Goal: Information Seeking & Learning: Learn about a topic

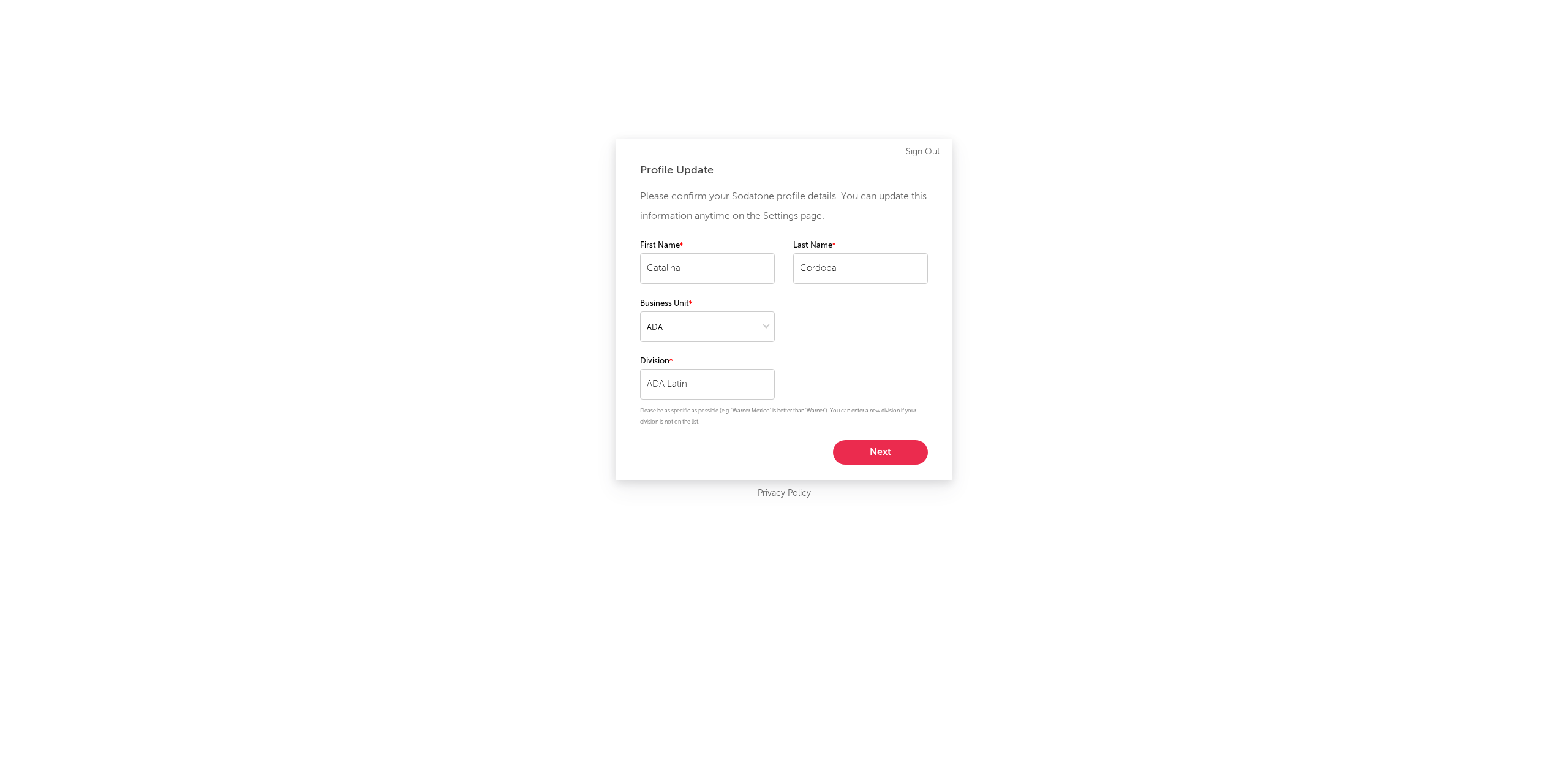
click at [903, 449] on button "Next" at bounding box center [879, 452] width 95 height 25
select select "other"
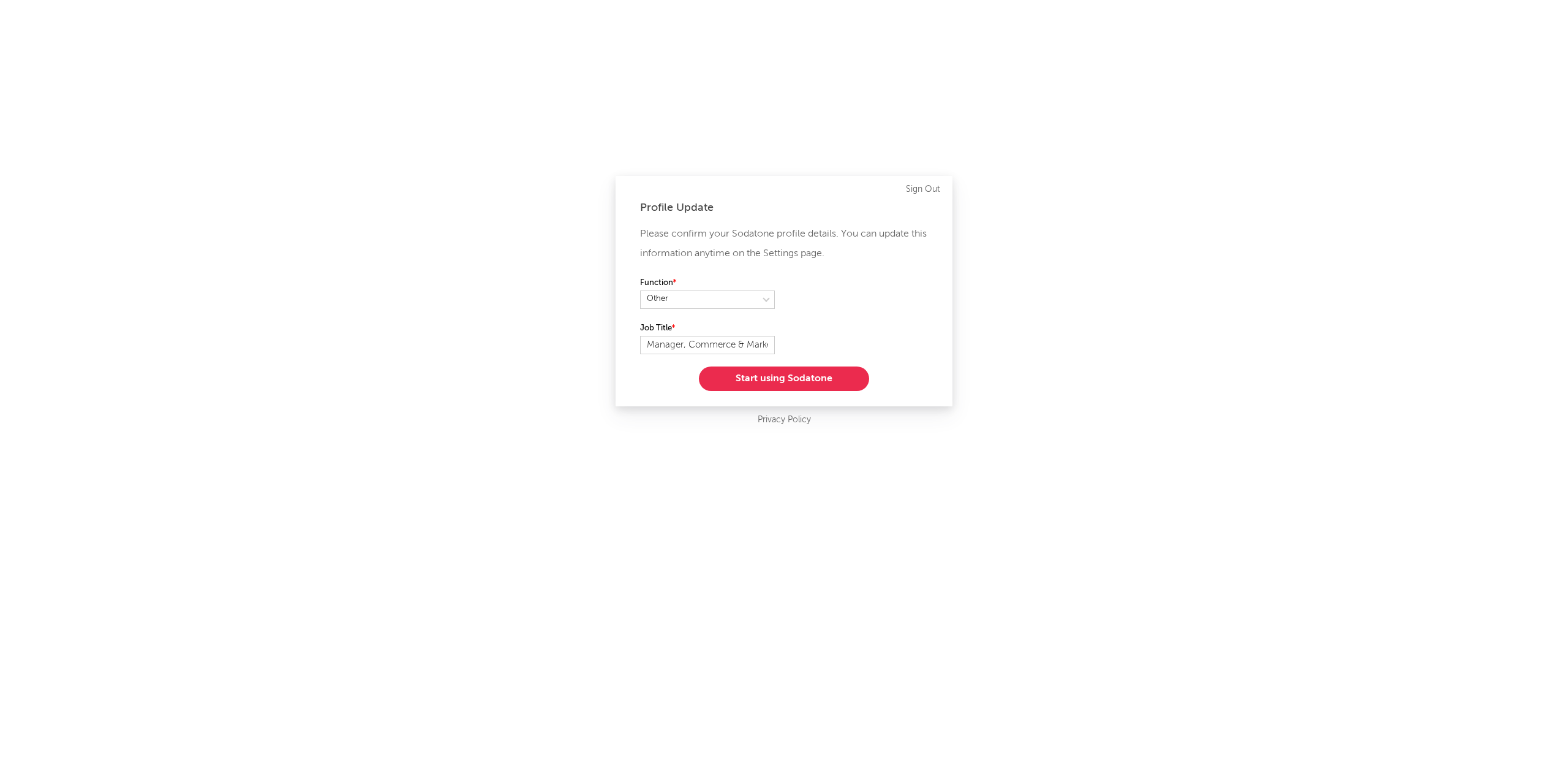
click at [853, 375] on button "Start using Sodatone" at bounding box center [784, 378] width 170 height 25
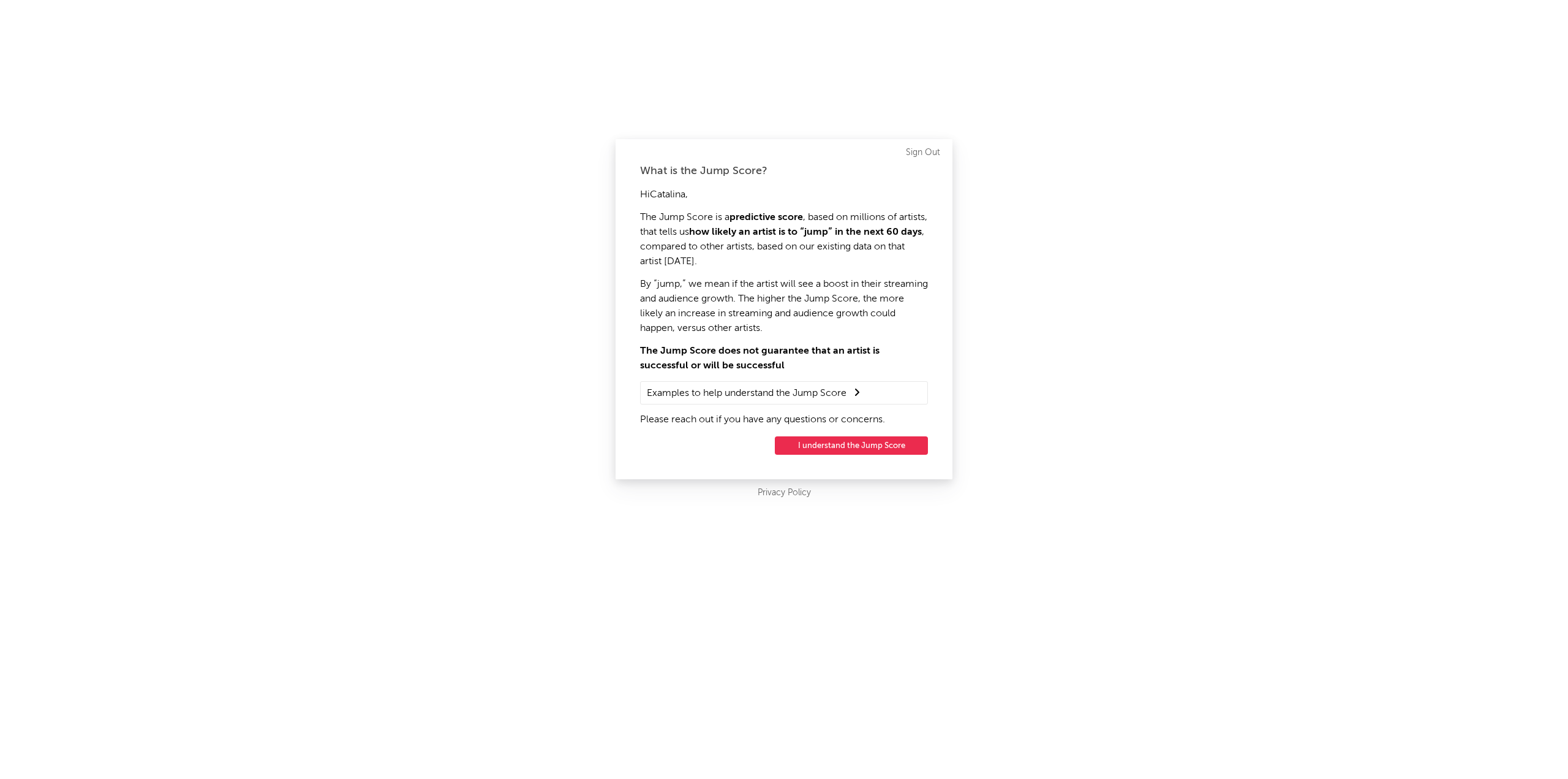
click at [839, 449] on button "I understand the Jump Score" at bounding box center [850, 445] width 153 height 18
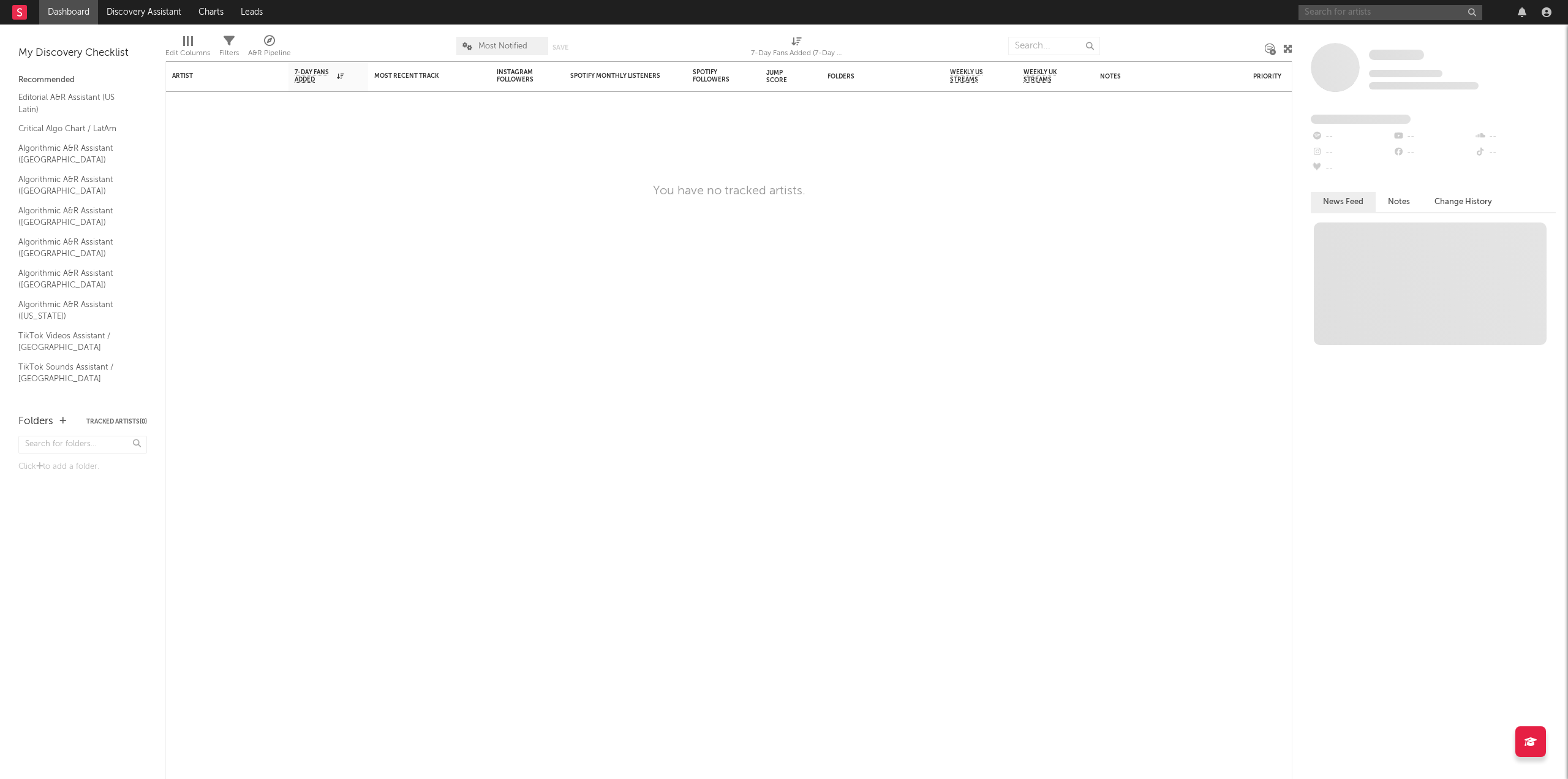
click at [1350, 10] on input "text" at bounding box center [1390, 12] width 184 height 15
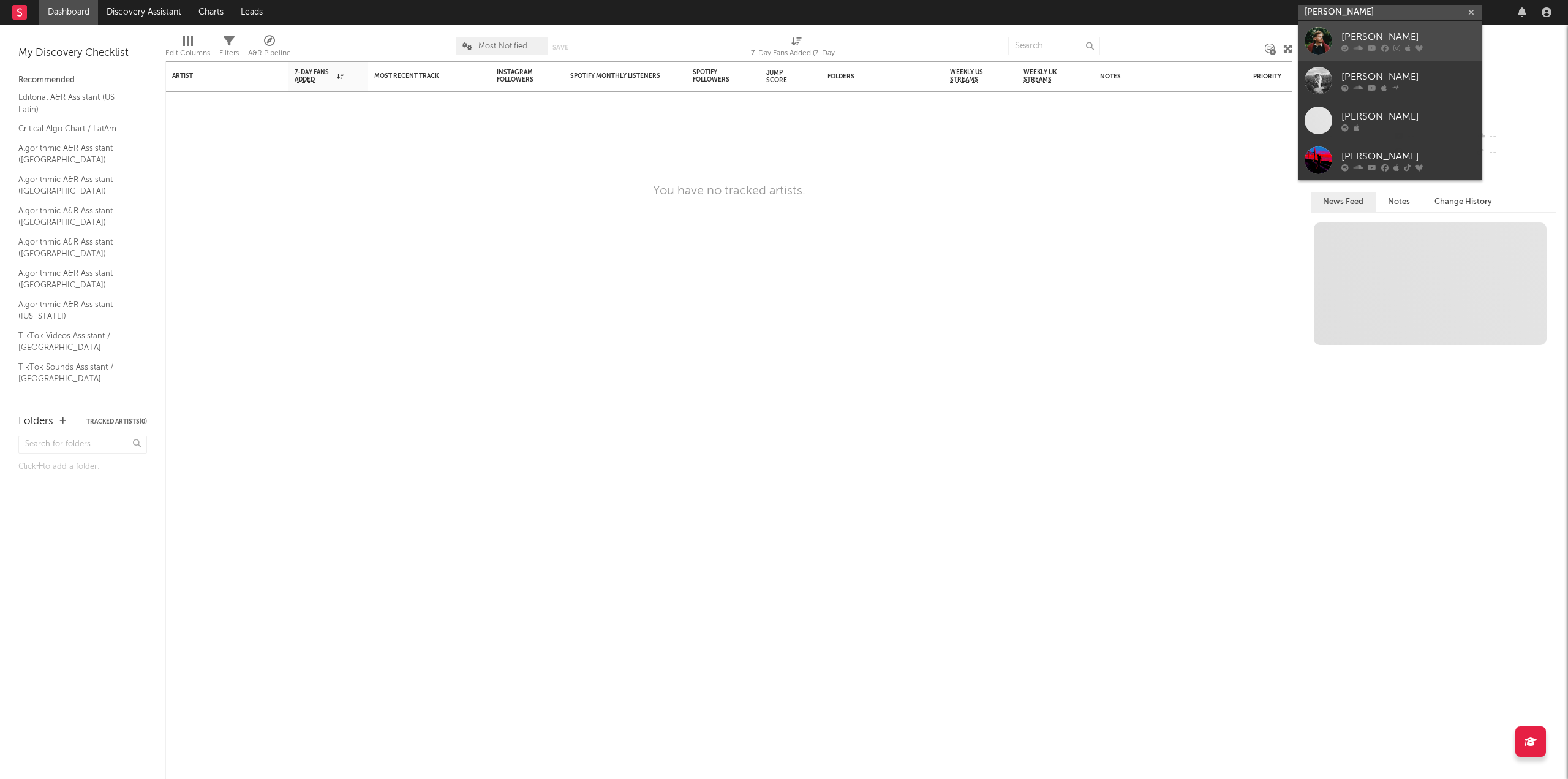
type input "[PERSON_NAME]"
click at [1377, 50] on div at bounding box center [1408, 47] width 135 height 7
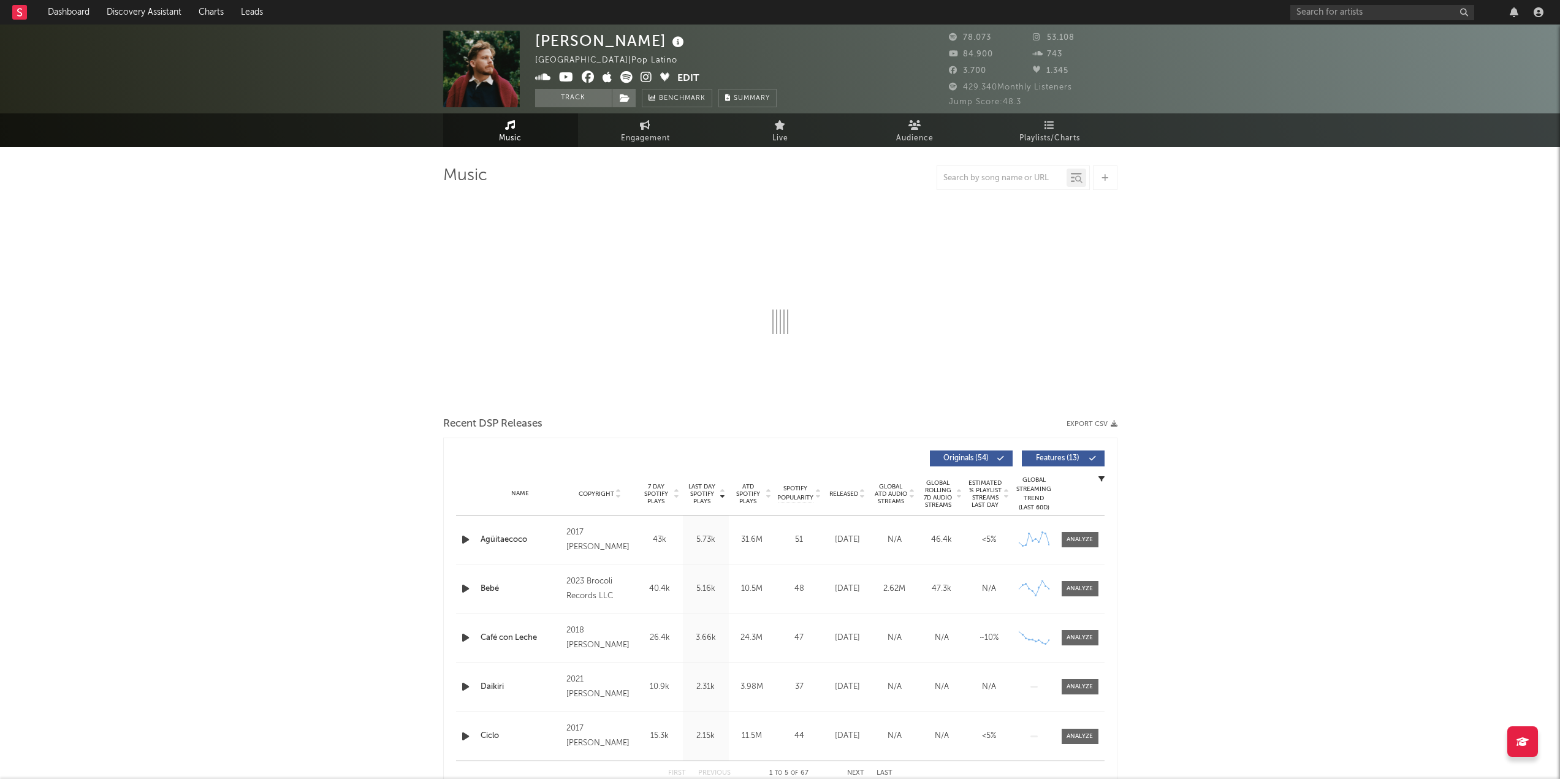
select select "6m"
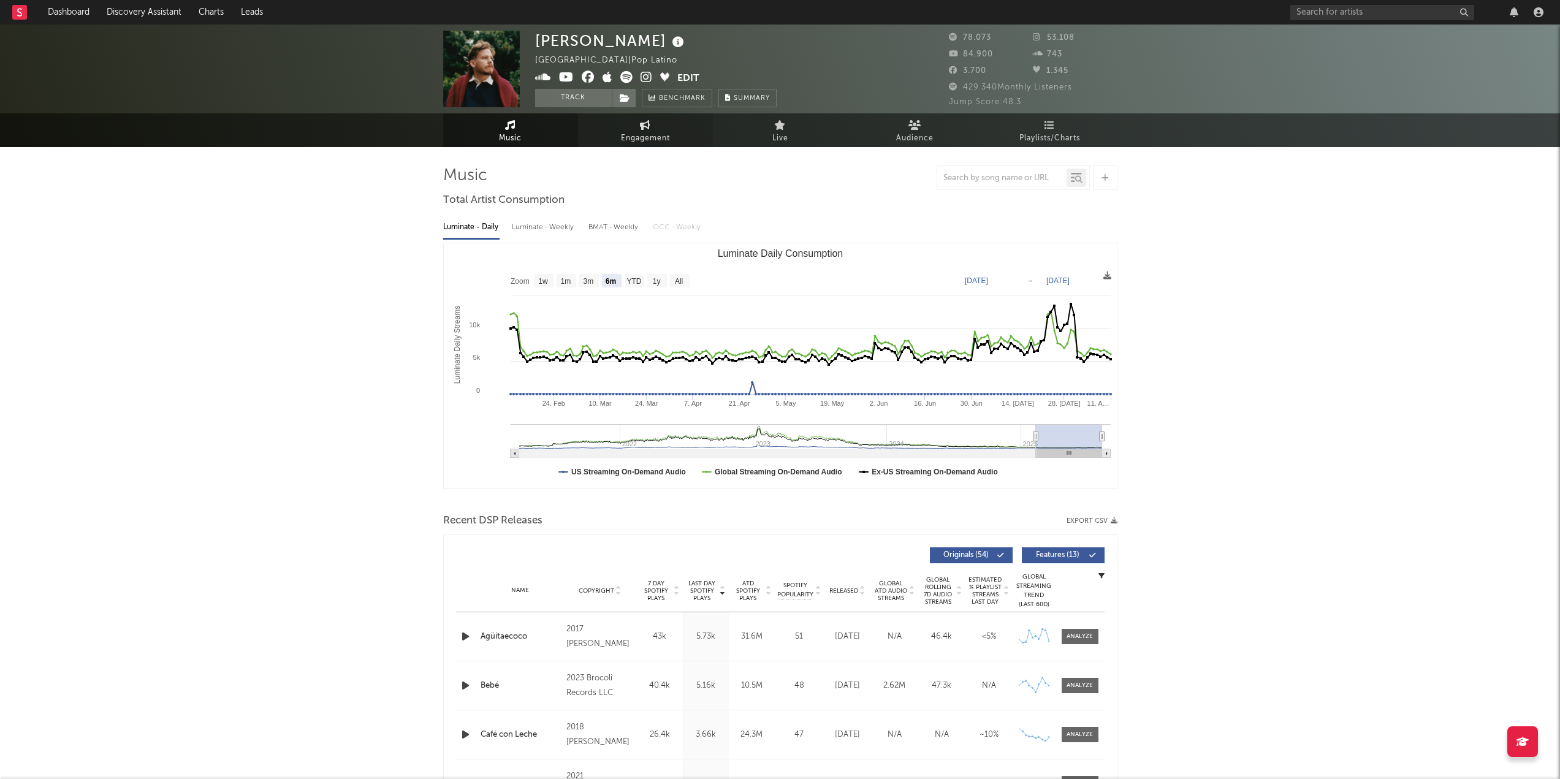
click at [623, 139] on span "Engagement" at bounding box center [645, 138] width 49 height 15
select select "1w"
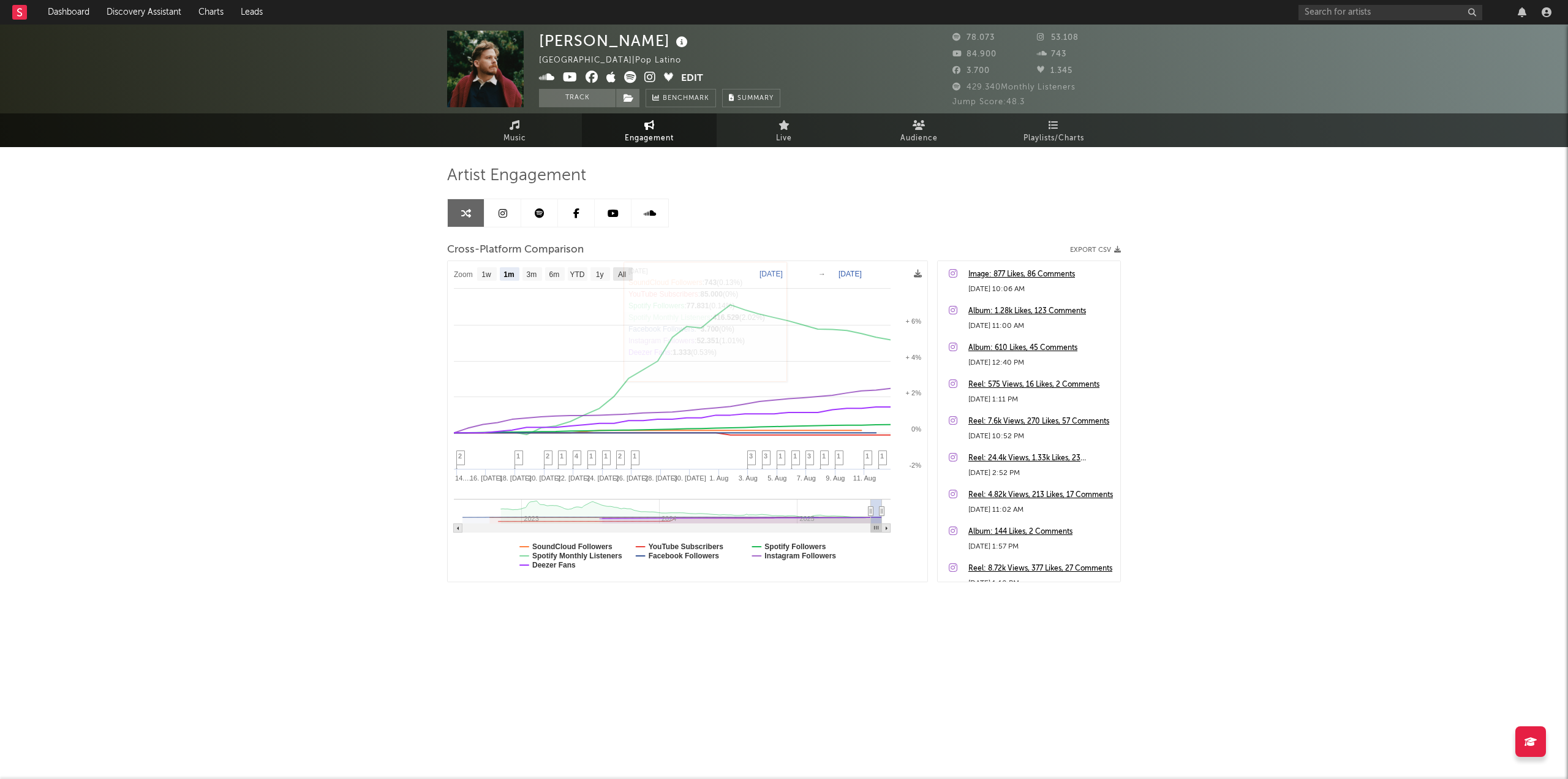
click at [622, 277] on text "All" at bounding box center [622, 274] width 8 height 9
select select "All"
type input "[DATE]"
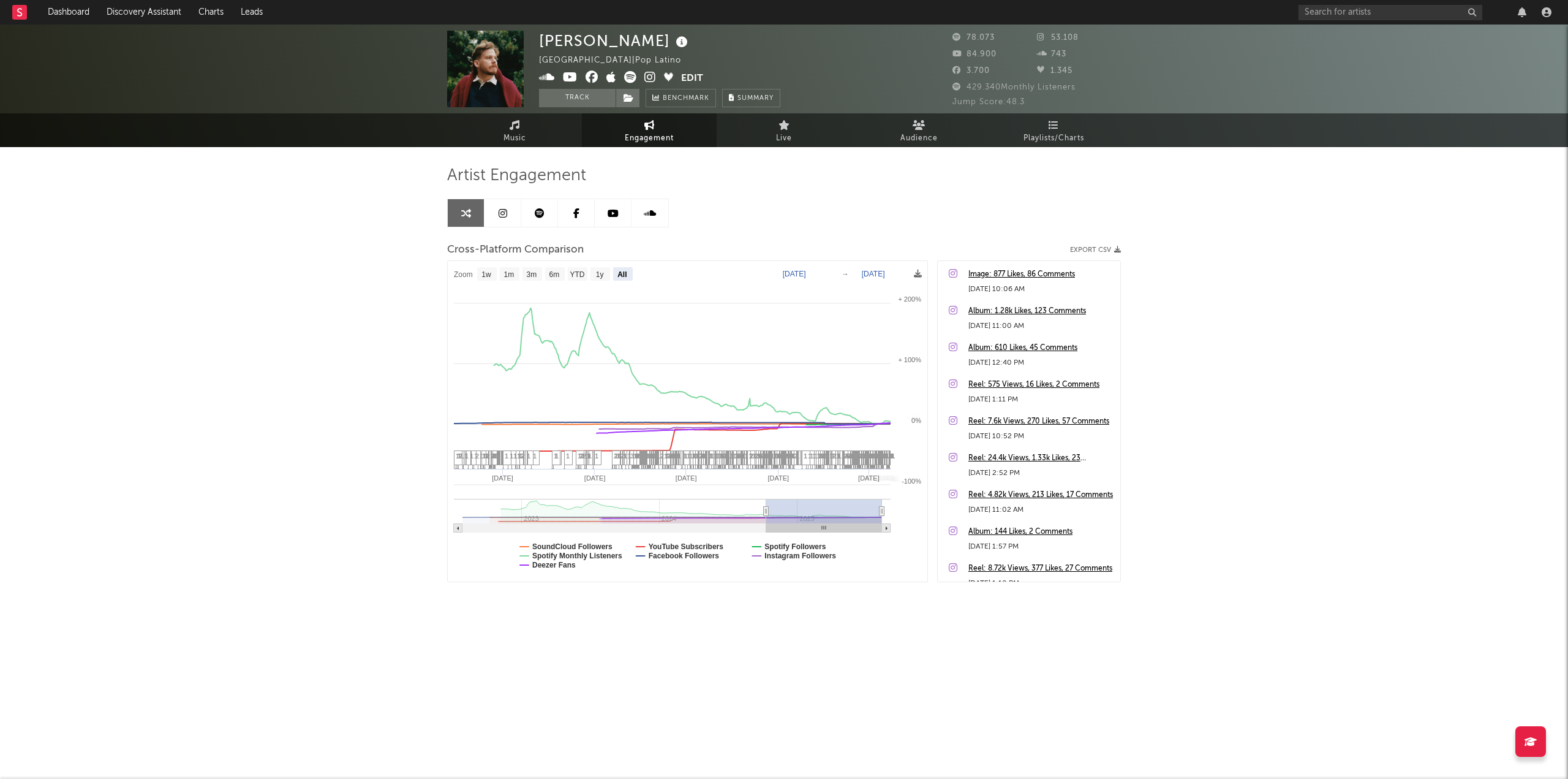
select select "All"
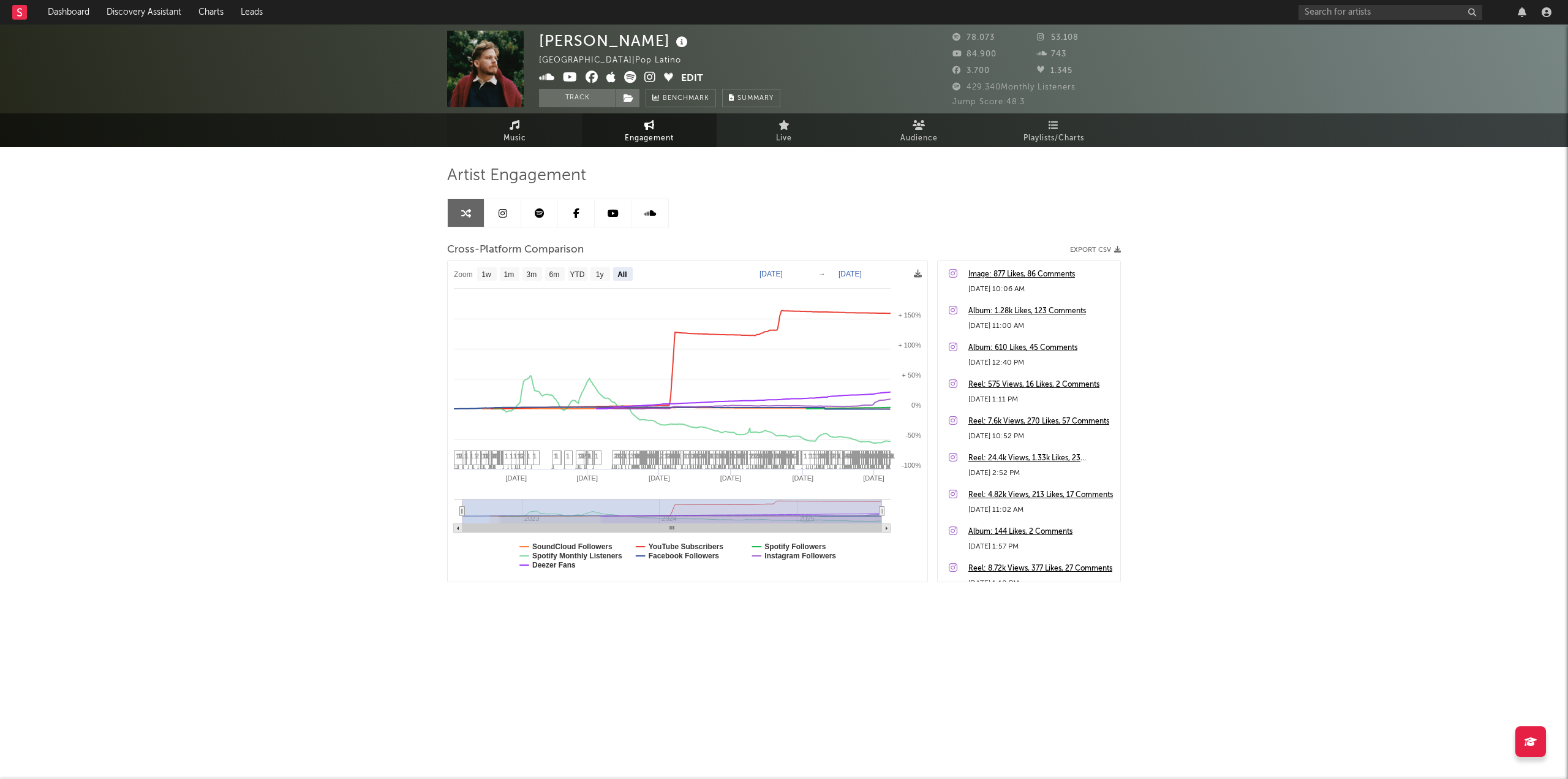
click at [510, 140] on span "Music" at bounding box center [515, 138] width 23 height 15
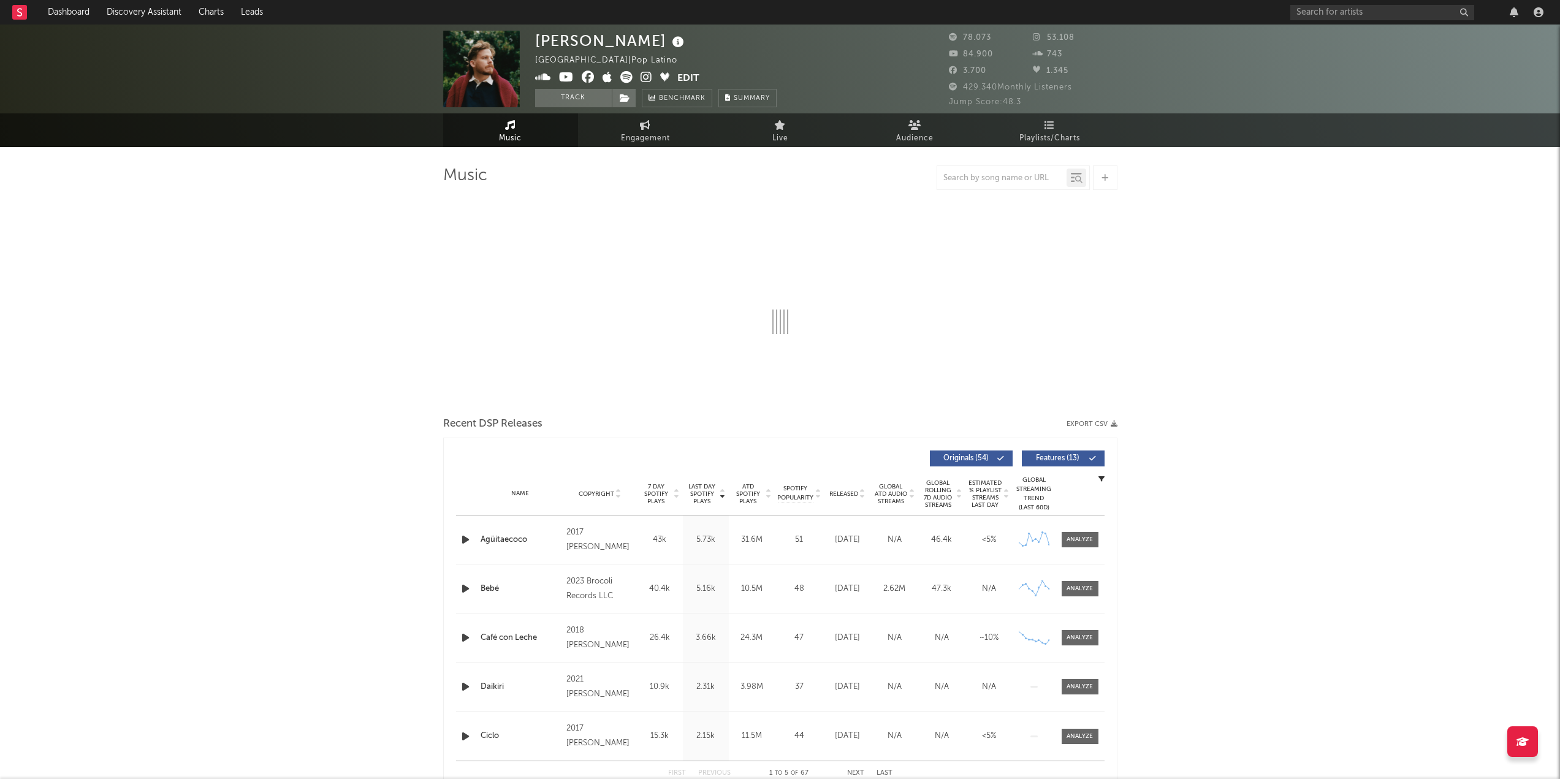
select select "6m"
